Goal: Check status: Check status

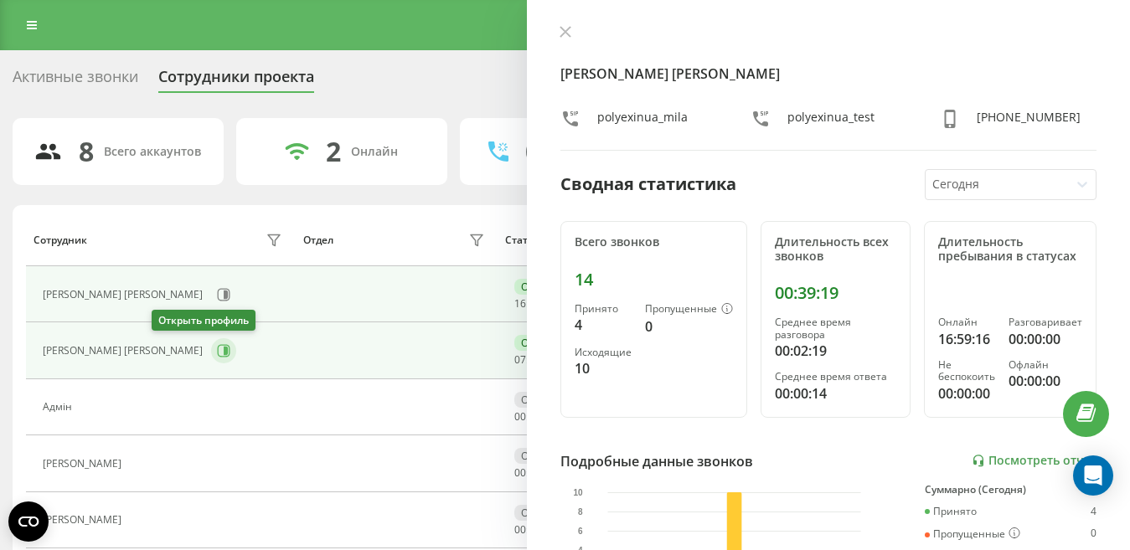
click at [217, 354] on icon at bounding box center [223, 350] width 13 height 13
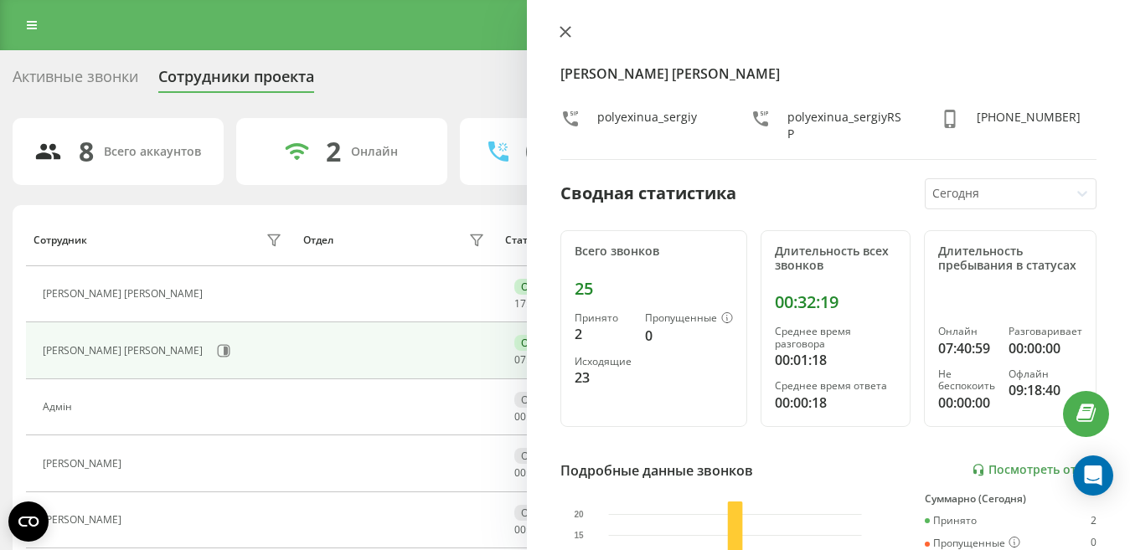
click at [566, 34] on icon at bounding box center [566, 32] width 12 height 12
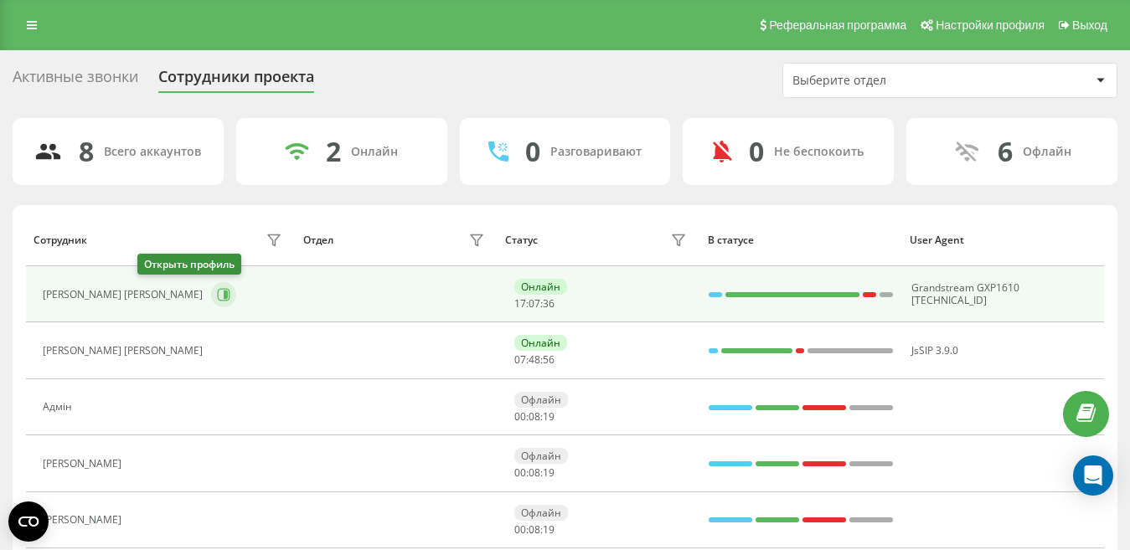
click at [218, 300] on icon at bounding box center [224, 294] width 13 height 13
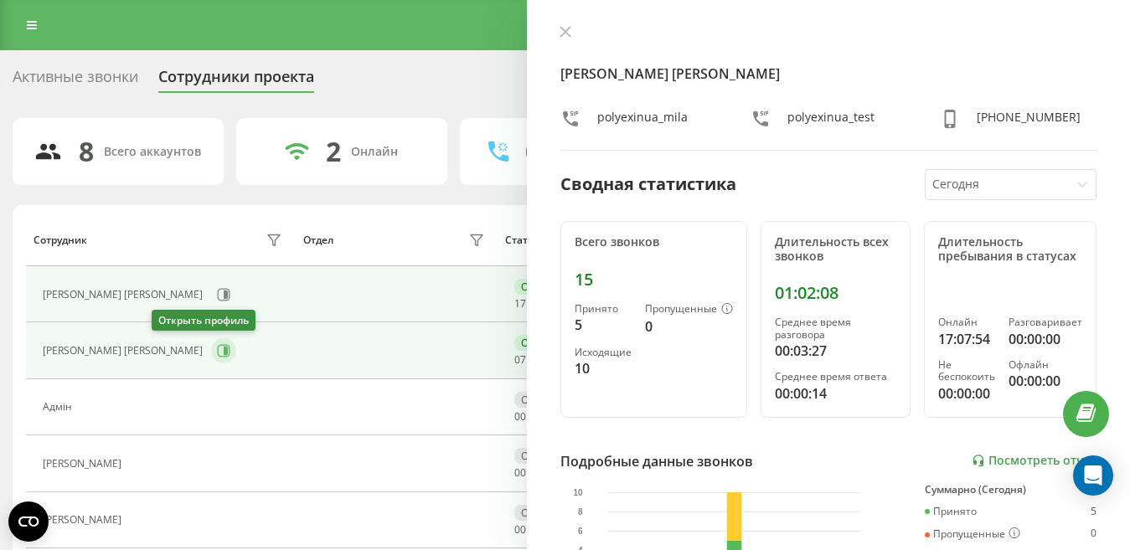
click at [217, 349] on icon at bounding box center [223, 350] width 13 height 13
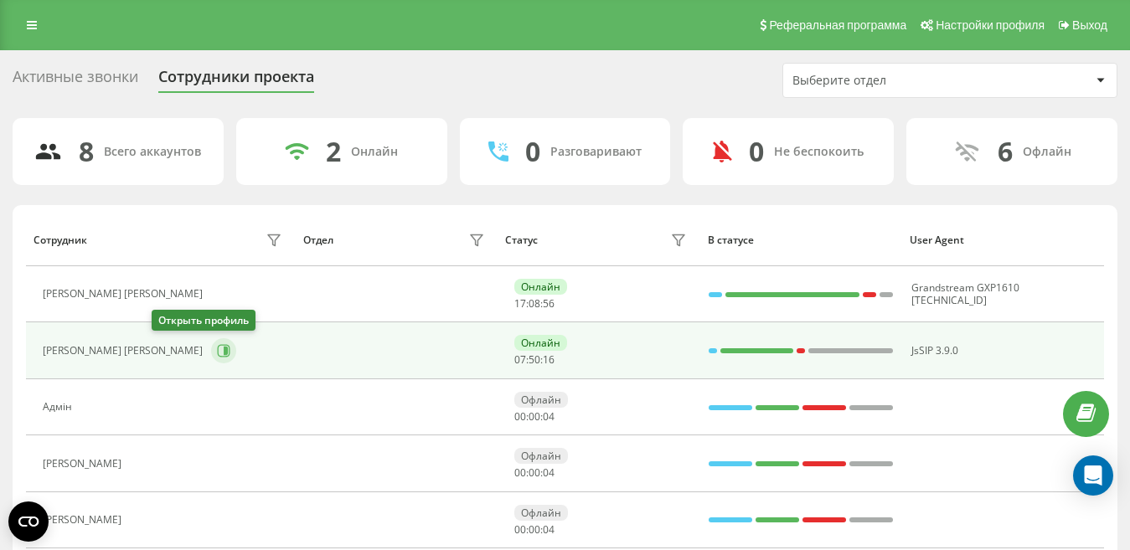
click at [224, 353] on icon at bounding box center [226, 351] width 4 height 8
